Goal: Book appointment/travel/reservation

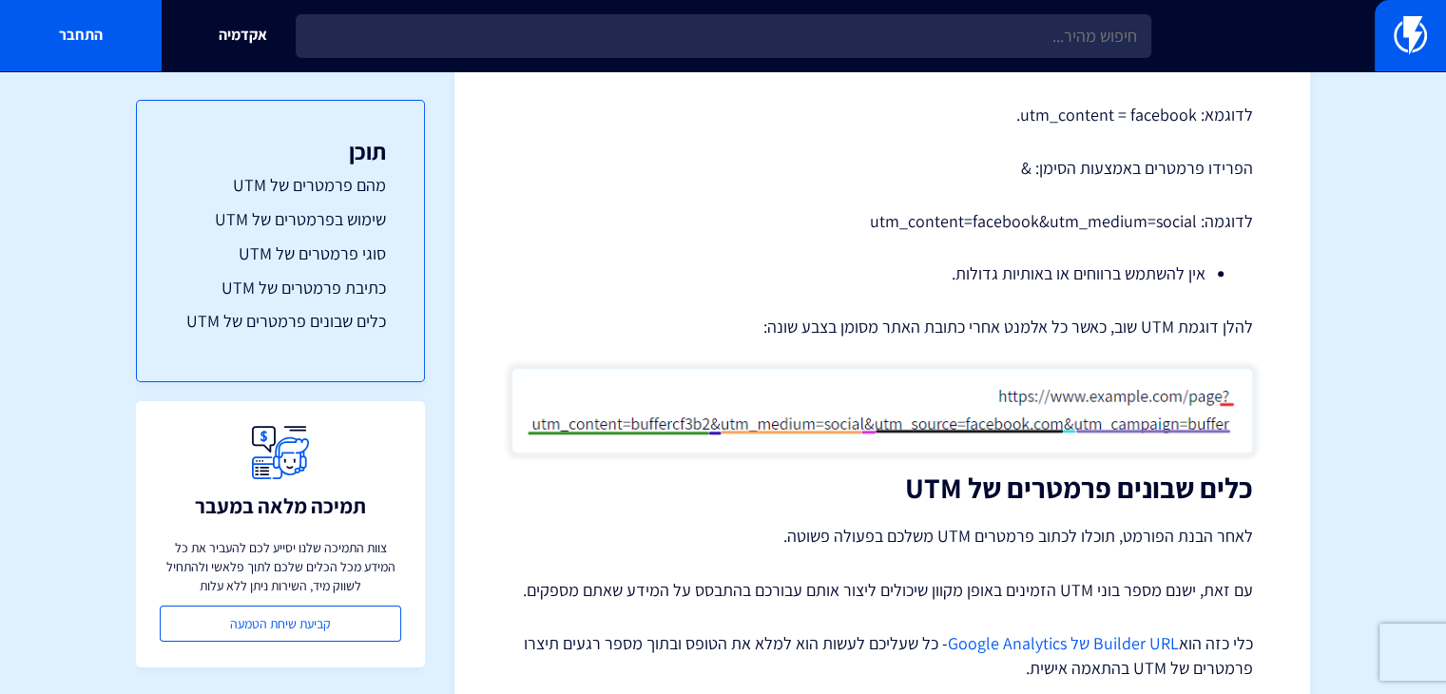
scroll to position [2145, 0]
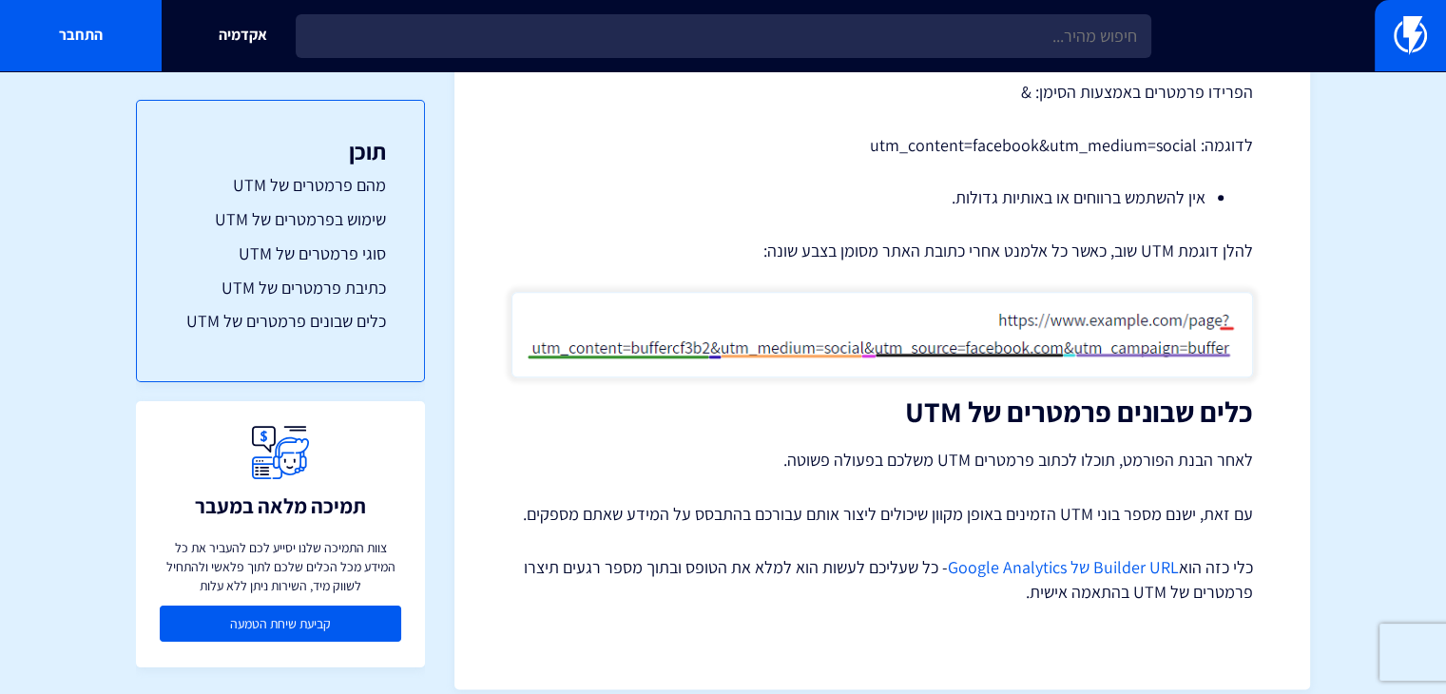
click at [304, 626] on link "קביעת שיחת הטמעה" at bounding box center [280, 624] width 241 height 36
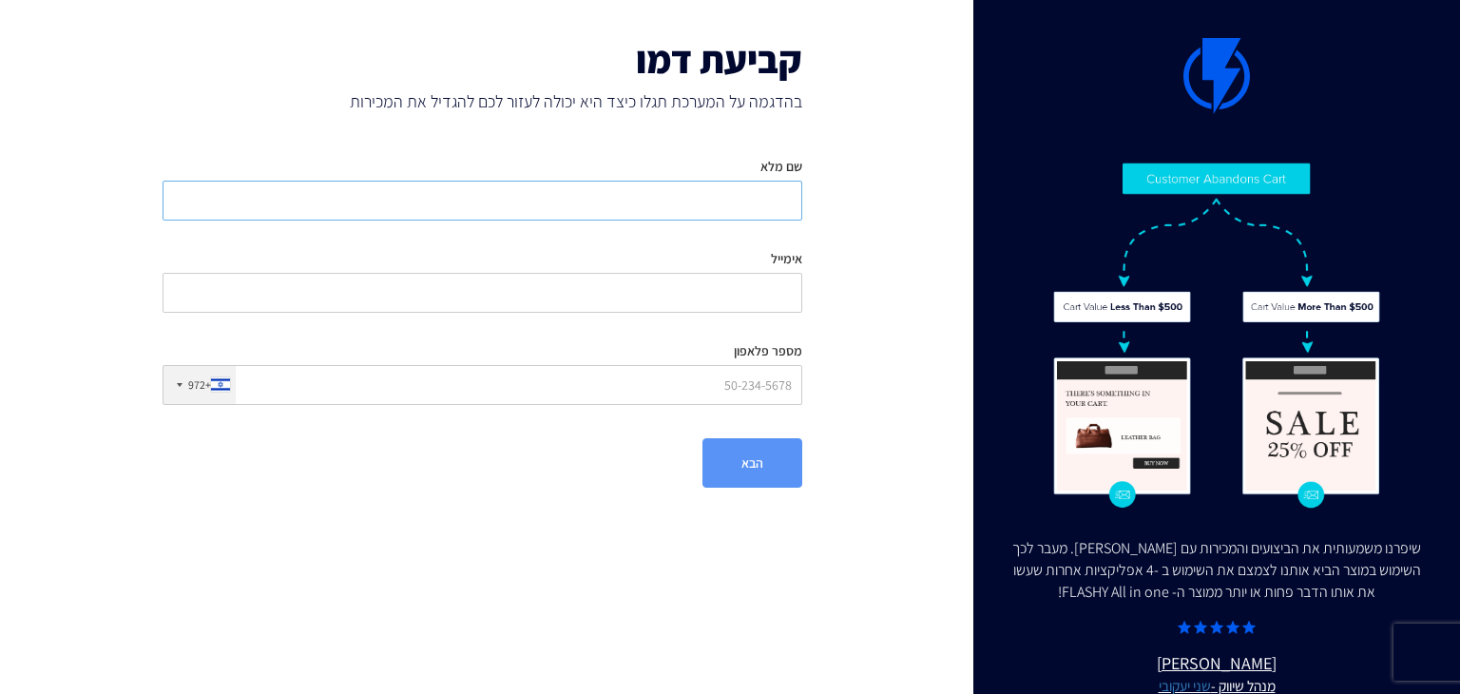
click at [611, 206] on input "שם מלא" at bounding box center [483, 201] width 640 height 40
type input "[PERSON_NAME]"
type input "[EMAIL_ADDRESS][DOMAIN_NAME]"
click at [631, 390] on input "מספר פלאפון" at bounding box center [483, 385] width 640 height 40
type input "0502210363"
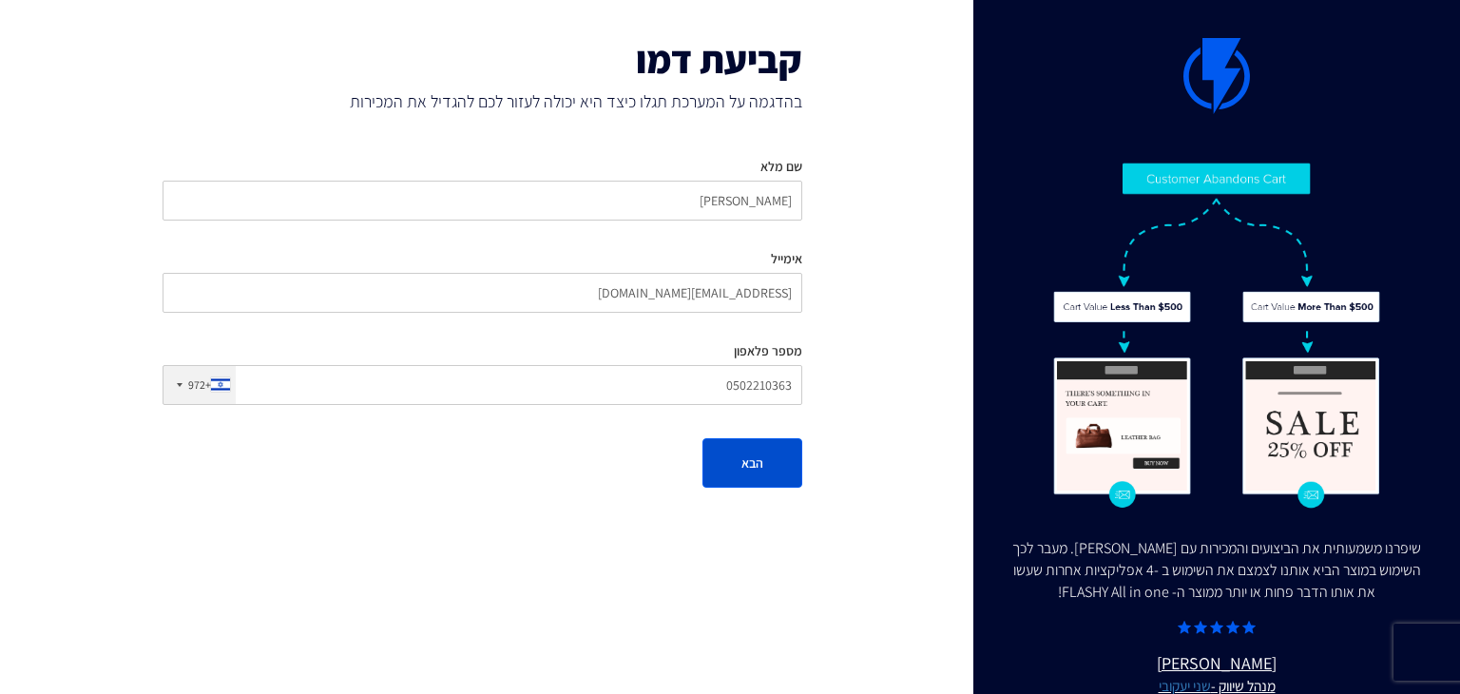
click at [789, 463] on button "הבא" at bounding box center [753, 462] width 100 height 49
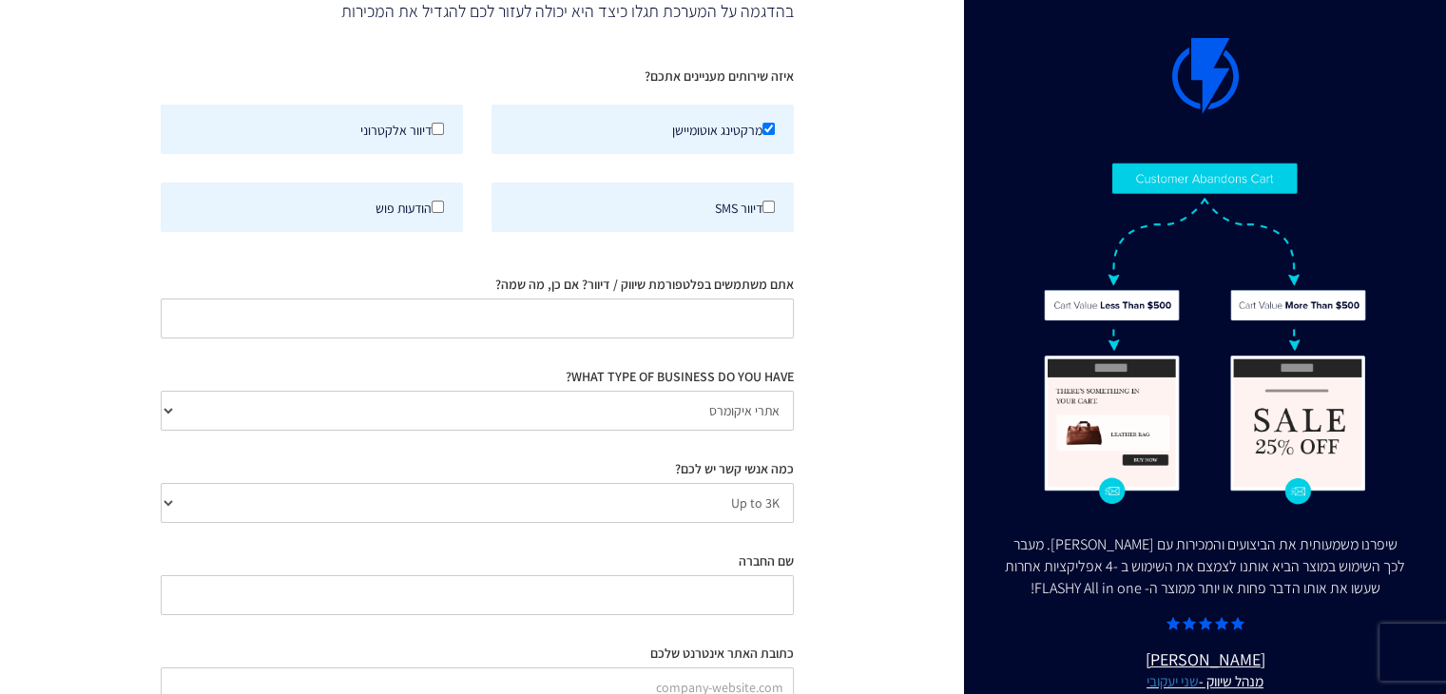
scroll to position [91, 0]
click at [699, 319] on input "אתם משתמשים בפלטפורמת שיווק / דיוור? אם כן, מה שמה?" at bounding box center [477, 318] width 633 height 40
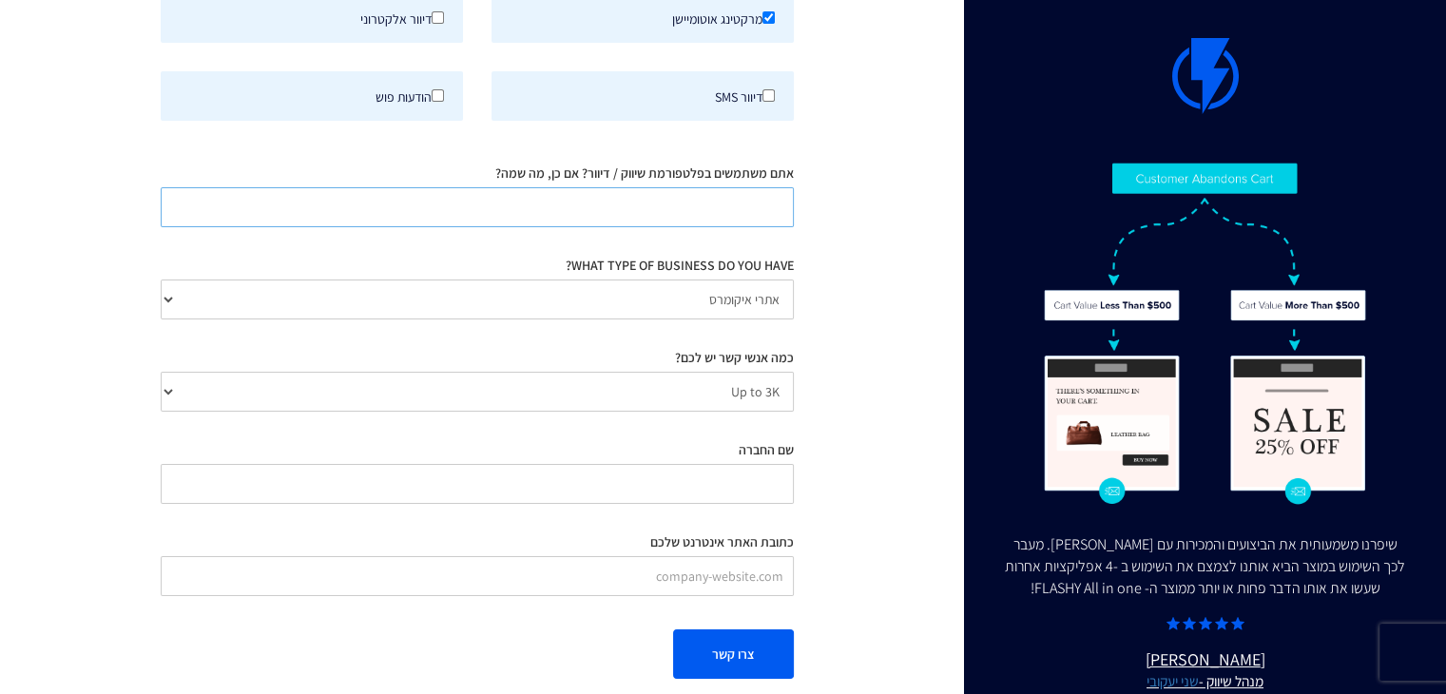
scroll to position [0, 0]
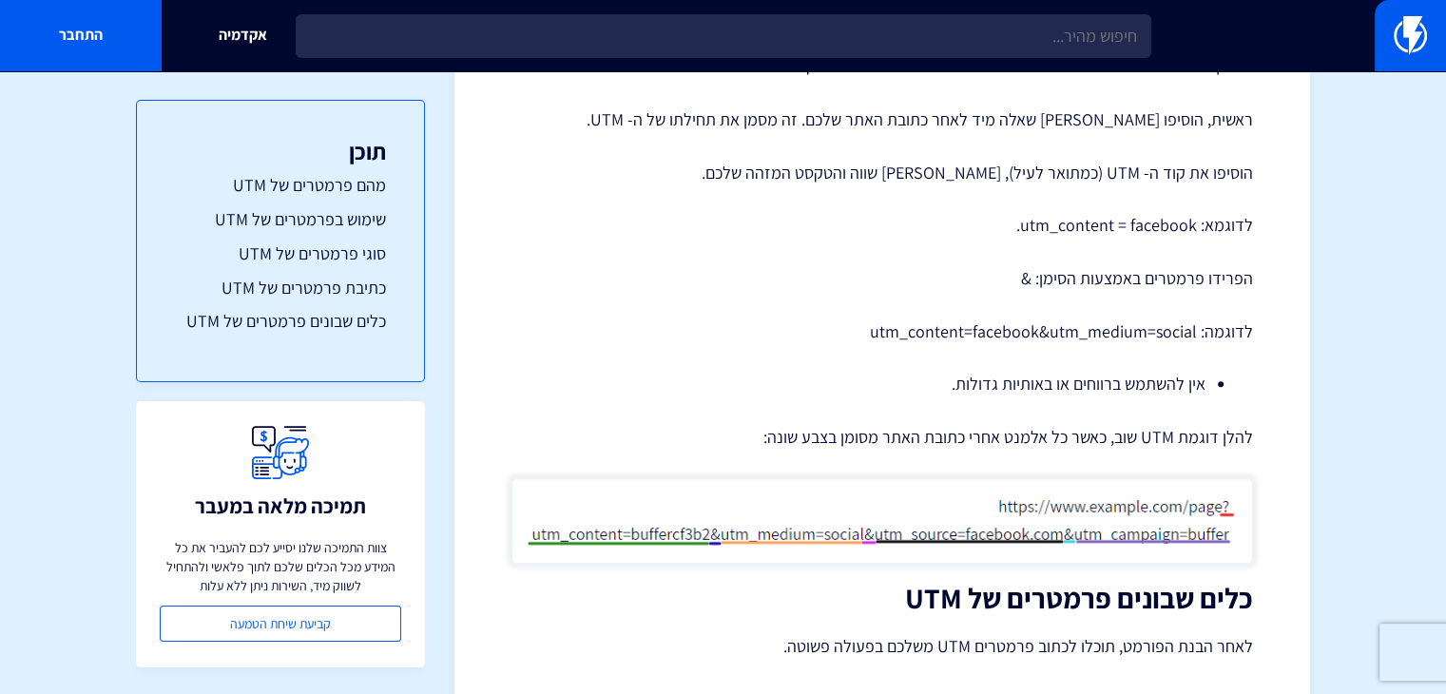
scroll to position [1922, 0]
